Goal: Find specific page/section: Find specific page/section

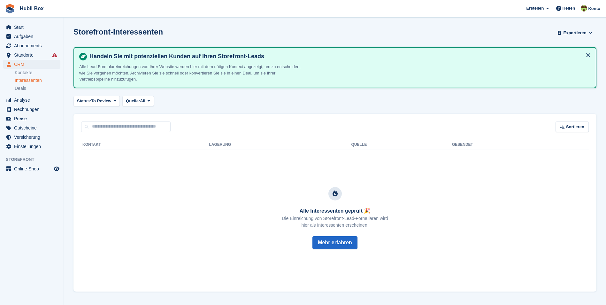
click at [105, 34] on h1 "Storefront-Interessenten" at bounding box center [118, 31] width 89 height 9
click at [179, 29] on div "Storefront-Interessenten Exportieren Exportieren Interessenten Exportieren Sie …" at bounding box center [335, 36] width 523 height 18
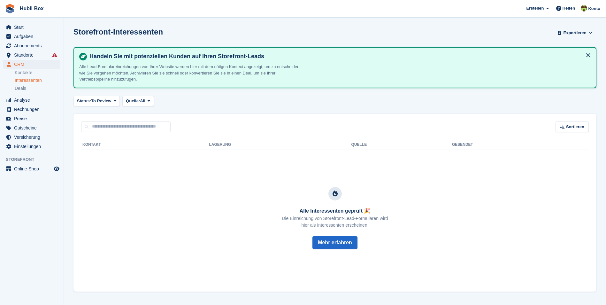
click at [179, 29] on div "Storefront-Interessenten Exportieren Exportieren Interessenten Exportieren Sie …" at bounding box center [335, 36] width 523 height 18
click at [171, 32] on div "Storefront-Interessenten Exportieren Exportieren Interessenten Exportieren Sie …" at bounding box center [335, 36] width 523 height 18
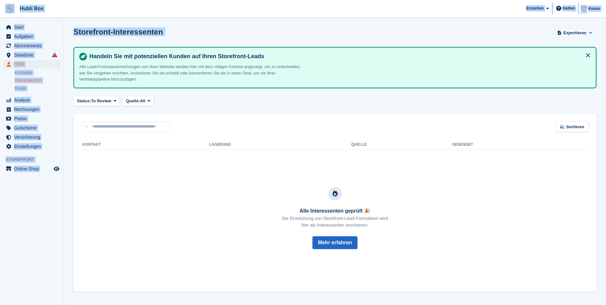
drag, startPoint x: 171, startPoint y: 32, endPoint x: 2, endPoint y: 7, distance: 171.4
click at [2, 7] on div "Hubli Box Erstellen Abonnement Rechnung Kontakt Deal Rabatt Seite Helfen Chat-S…" at bounding box center [303, 152] width 606 height 305
click at [98, 33] on h1 "Storefront-Interessenten" at bounding box center [118, 31] width 89 height 9
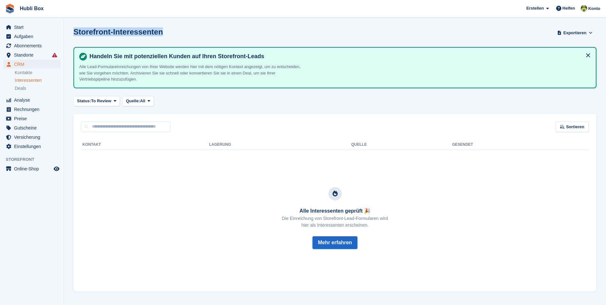
drag, startPoint x: 167, startPoint y: 32, endPoint x: 70, endPoint y: 35, distance: 96.3
click at [70, 35] on section "Storefront-Interessenten Exportieren Exportieren Interessenten Exportieren Sie …" at bounding box center [335, 152] width 542 height 305
drag, startPoint x: 73, startPoint y: 34, endPoint x: 162, endPoint y: 39, distance: 89.6
click at [162, 39] on section "Storefront-Interessenten Exportieren Exportieren Interessenten Exportieren Sie …" at bounding box center [335, 152] width 542 height 305
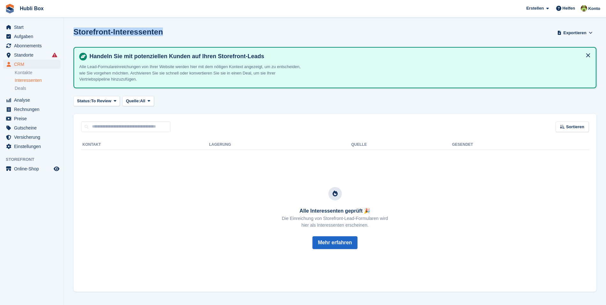
click at [162, 39] on div "Storefront-Interessenten Exportieren Exportieren Interessenten Exportieren Sie …" at bounding box center [335, 36] width 523 height 18
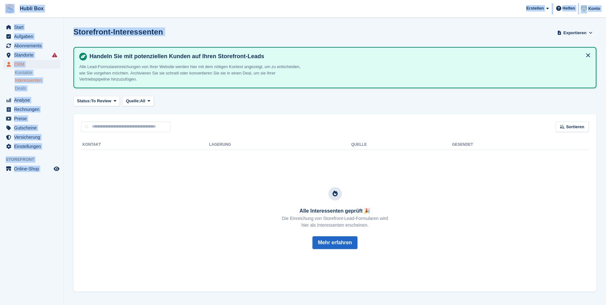
drag, startPoint x: 162, startPoint y: 39, endPoint x: 1, endPoint y: 11, distance: 163.3
click at [1, 11] on div "Hubli Box Erstellen Abonnement Rechnung Kontakt Deal Rabatt Seite Helfen Chat-S…" at bounding box center [303, 152] width 606 height 305
click at [78, 14] on span "Hubli Box Erstellen Abonnement Rechnung Kontakt Deal Rabatt Seite Helfen Chat-S…" at bounding box center [303, 8] width 606 height 17
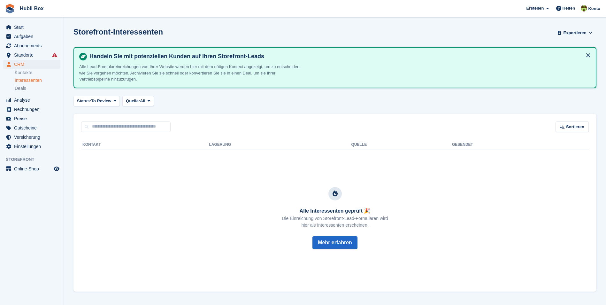
click at [100, 34] on h1 "Storefront-Interessenten" at bounding box center [118, 31] width 89 height 9
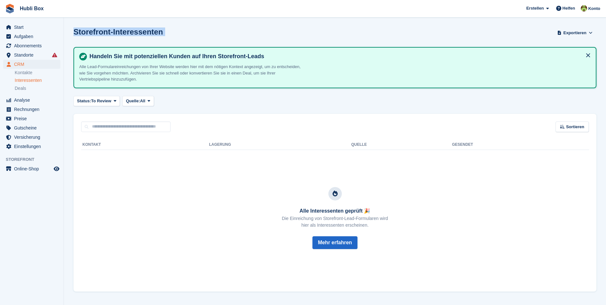
click at [100, 34] on h1 "Storefront-Interessenten" at bounding box center [118, 31] width 89 height 9
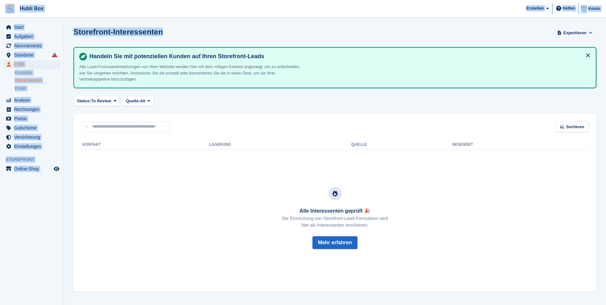
drag, startPoint x: 167, startPoint y: 35, endPoint x: 9, endPoint y: 8, distance: 160.8
click at [9, 8] on div "Hubli Box Erstellen Abonnement Rechnung Kontakt Deal Rabatt Seite Helfen Chat-S…" at bounding box center [303, 152] width 606 height 305
click at [86, 16] on span "Hubli Box Erstellen Abonnement Rechnung Kontakt Deal Rabatt Seite Helfen Chat-S…" at bounding box center [303, 8] width 606 height 17
